Goal: Download file/media

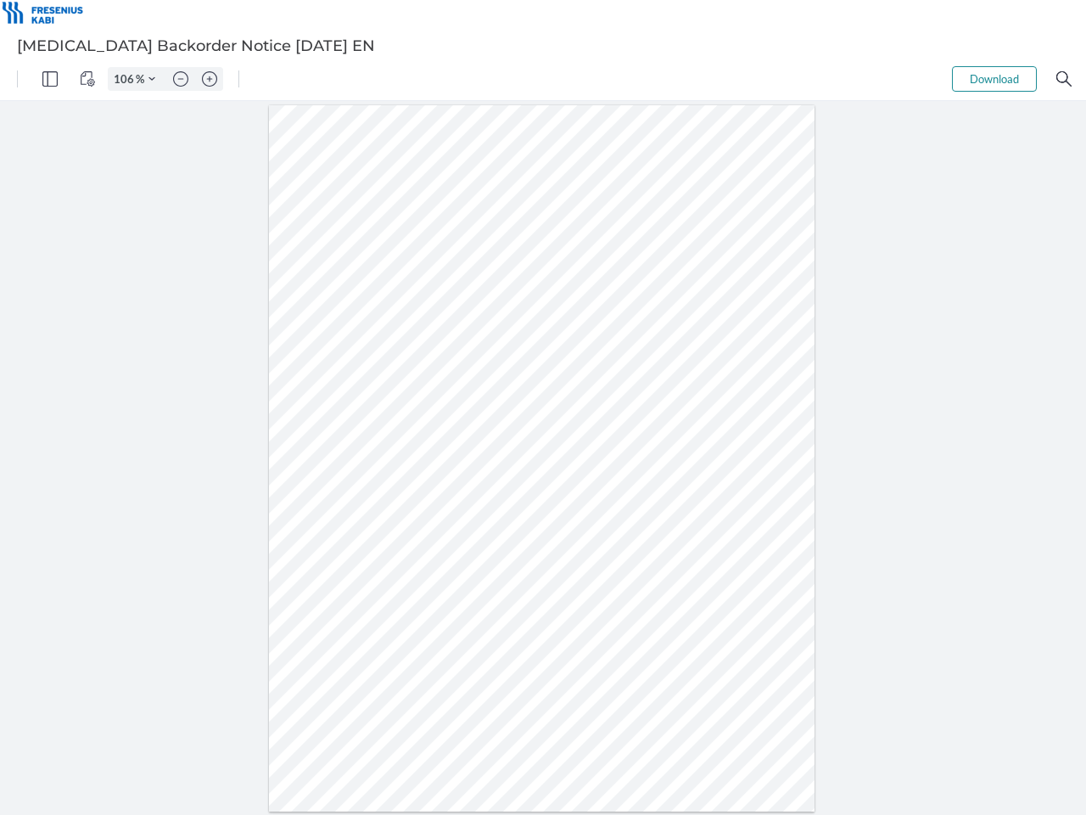
click at [50, 79] on img "Panel" at bounding box center [49, 78] width 15 height 15
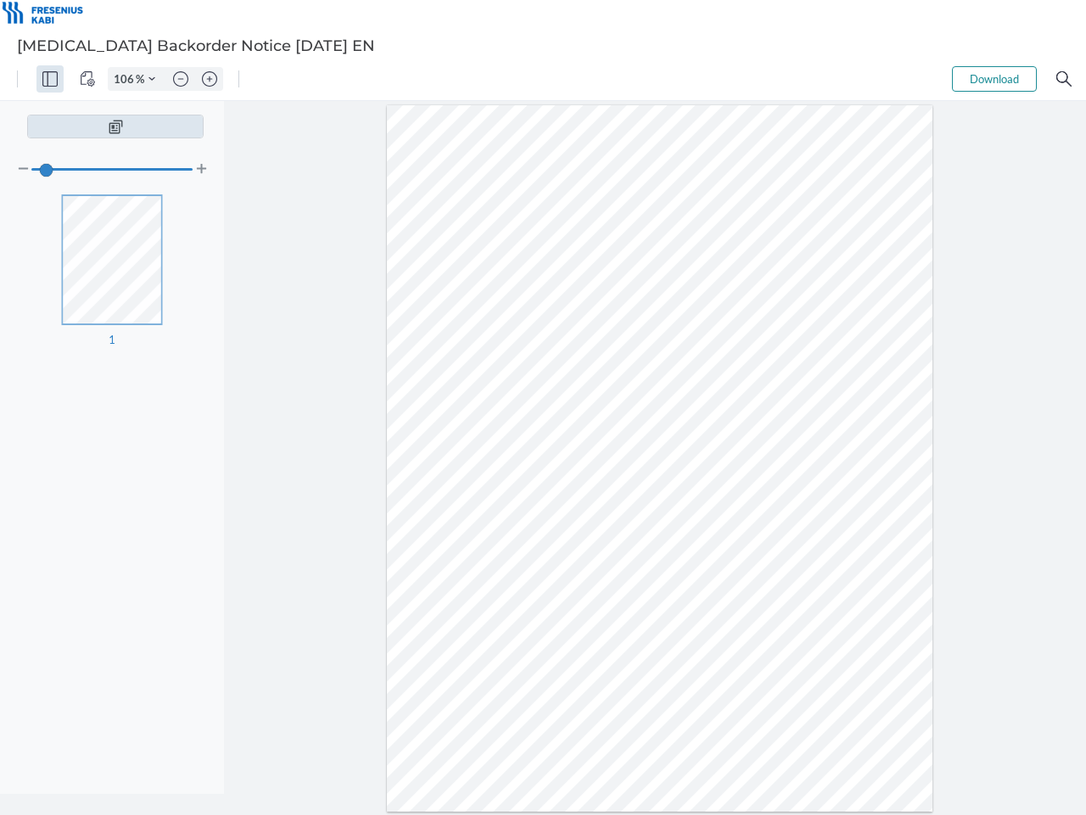
click at [87, 79] on img "View Controls" at bounding box center [87, 78] width 15 height 15
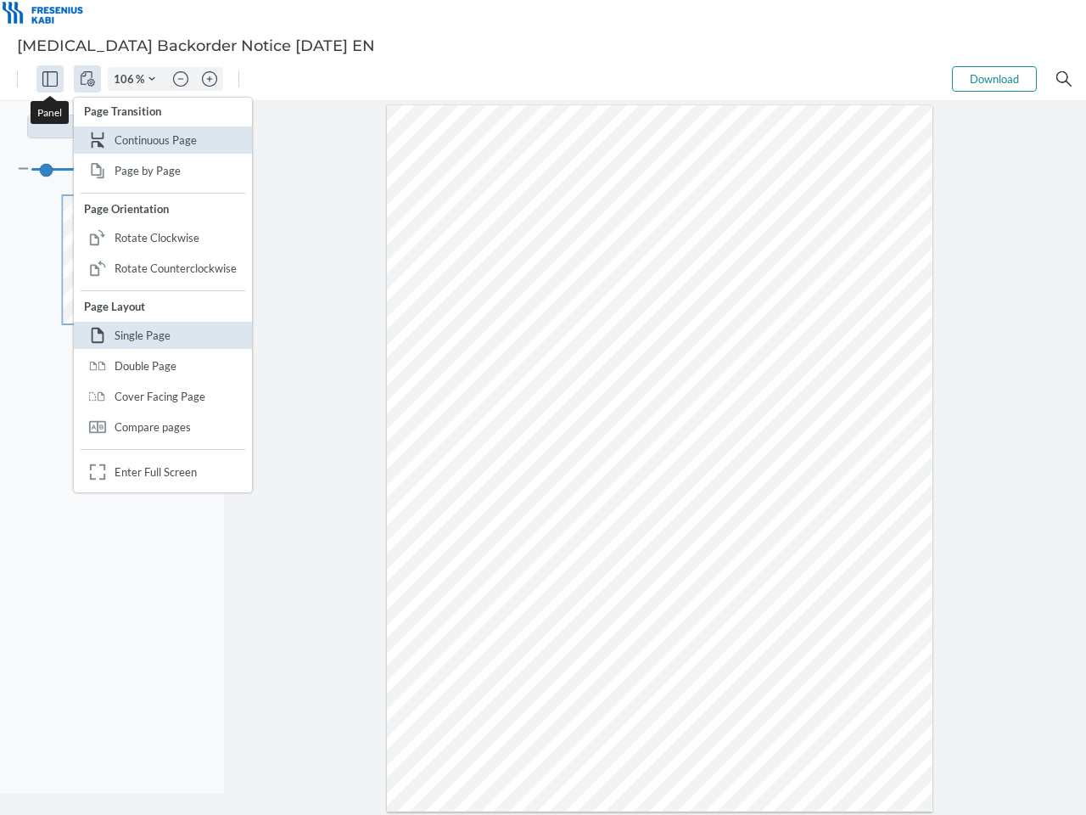
click at [126, 79] on input "106" at bounding box center [122, 78] width 27 height 15
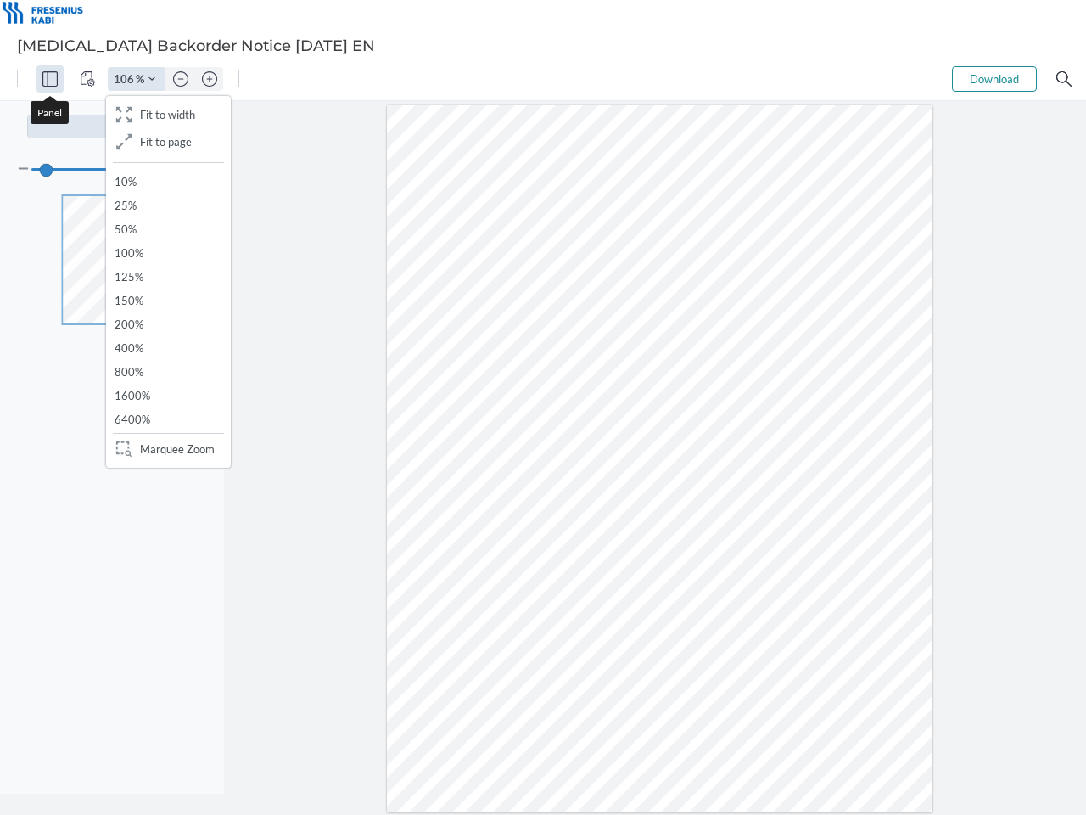
click at [152, 79] on img "Zoom Controls" at bounding box center [152, 79] width 7 height 7
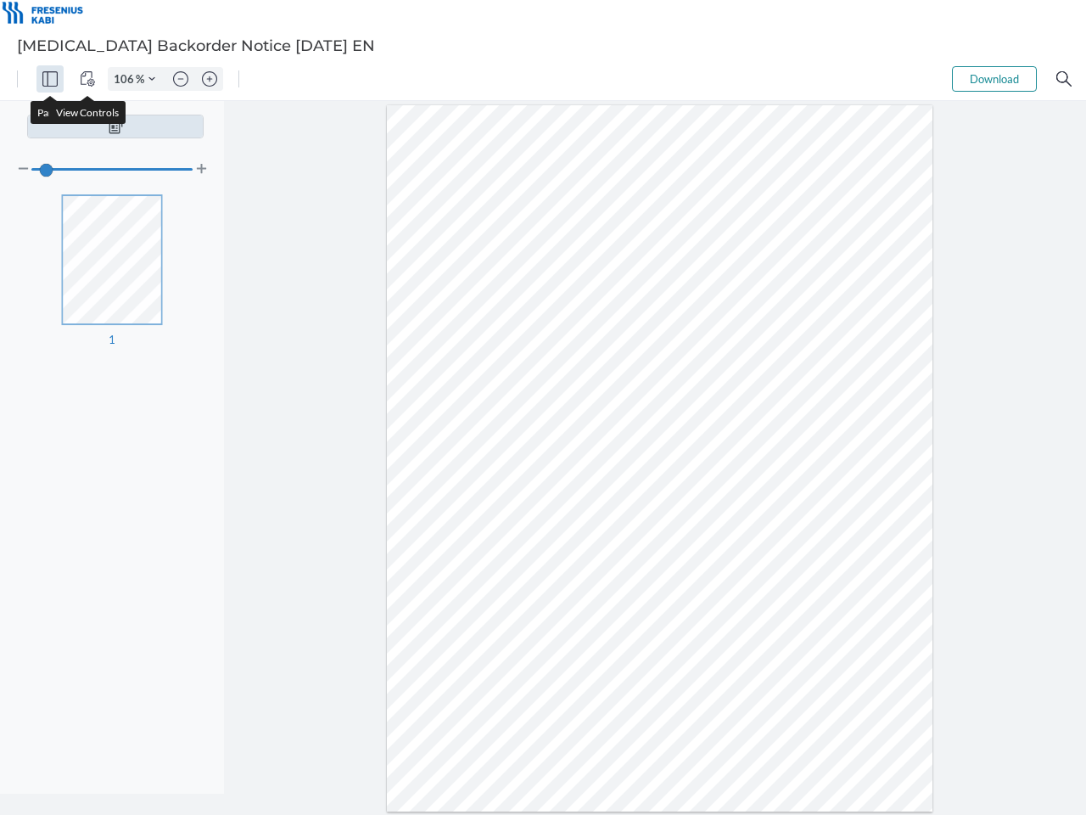
click at [181, 79] on img "Zoom out" at bounding box center [180, 78] width 15 height 15
click at [210, 79] on img "Zoom in" at bounding box center [209, 78] width 15 height 15
type input "106"
click at [995, 79] on button "Download" at bounding box center [994, 78] width 85 height 25
click at [1064, 79] on img "Search" at bounding box center [1064, 78] width 15 height 15
